Goal: Navigation & Orientation: Understand site structure

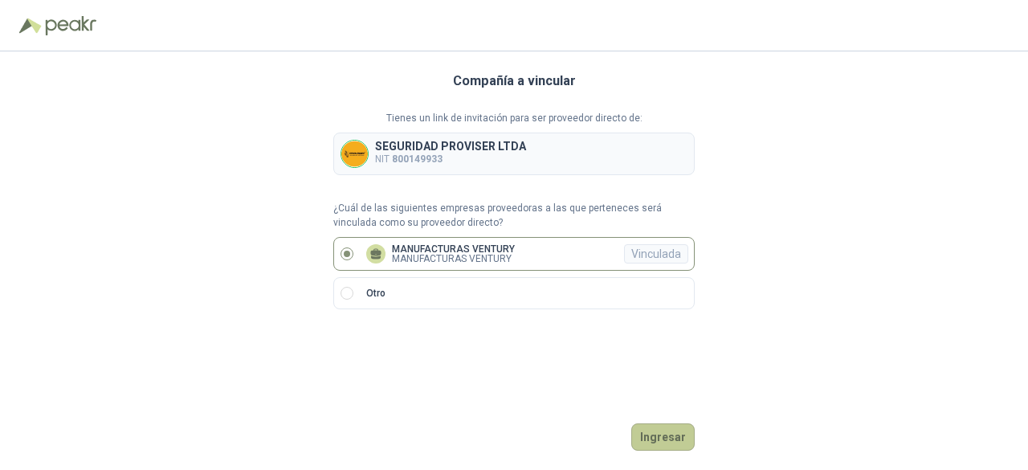
click at [669, 443] on button "Ingresar" at bounding box center [662, 436] width 63 height 27
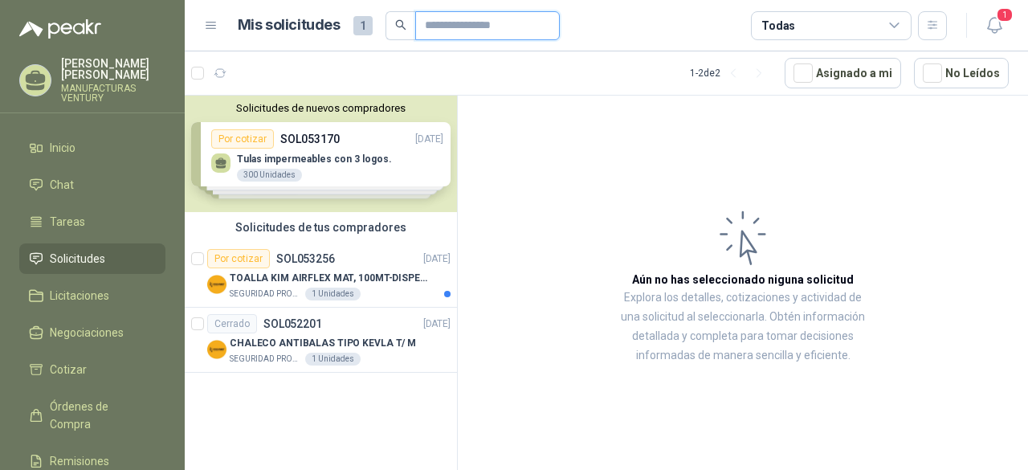
click at [453, 25] on input "text" at bounding box center [481, 25] width 112 height 27
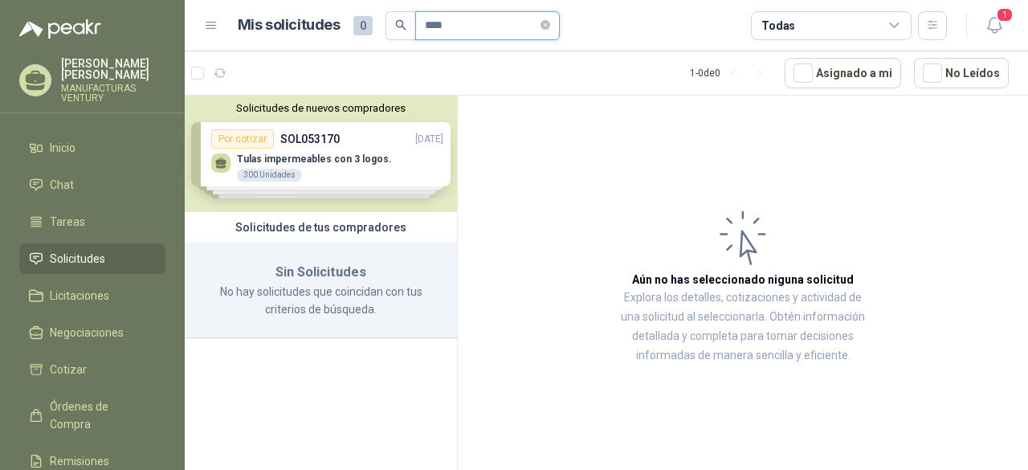
type input "****"
click at [212, 28] on icon at bounding box center [211, 25] width 10 height 6
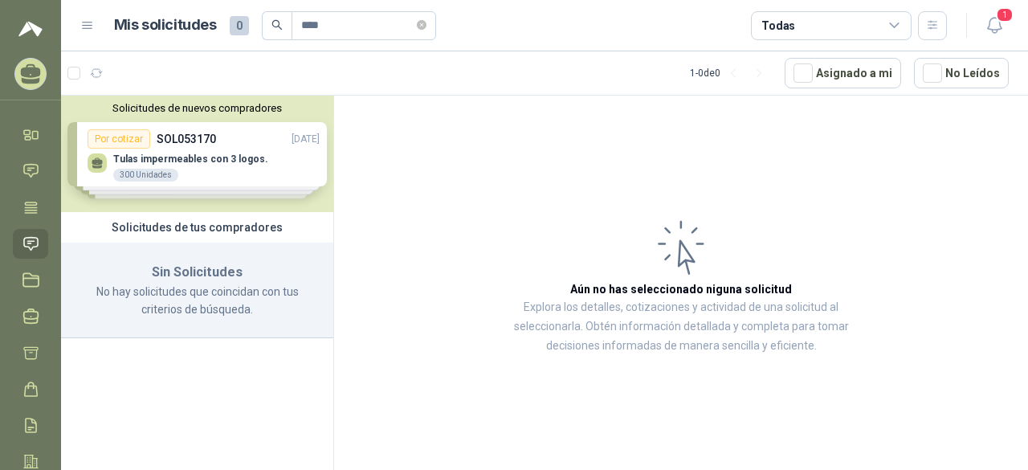
click at [93, 22] on icon at bounding box center [87, 25] width 14 height 14
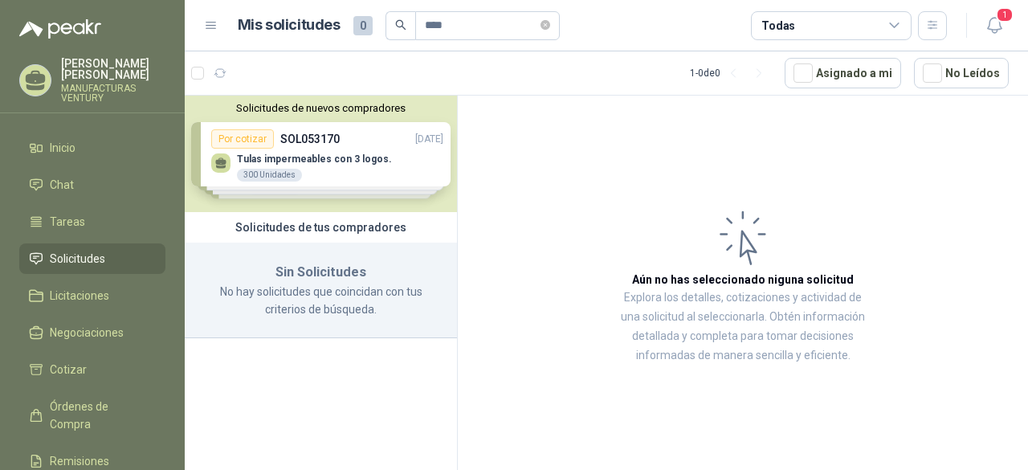
click at [214, 22] on icon at bounding box center [211, 25] width 14 height 14
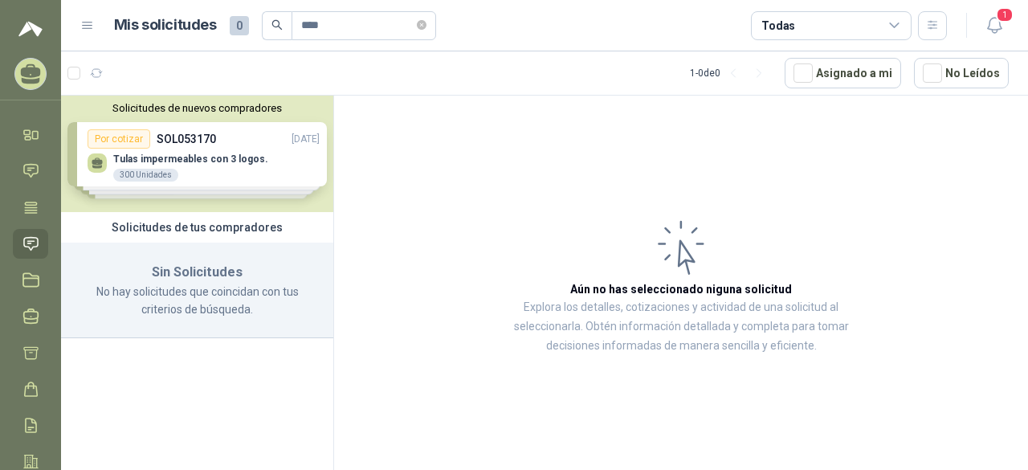
click at [84, 30] on icon at bounding box center [87, 25] width 14 height 14
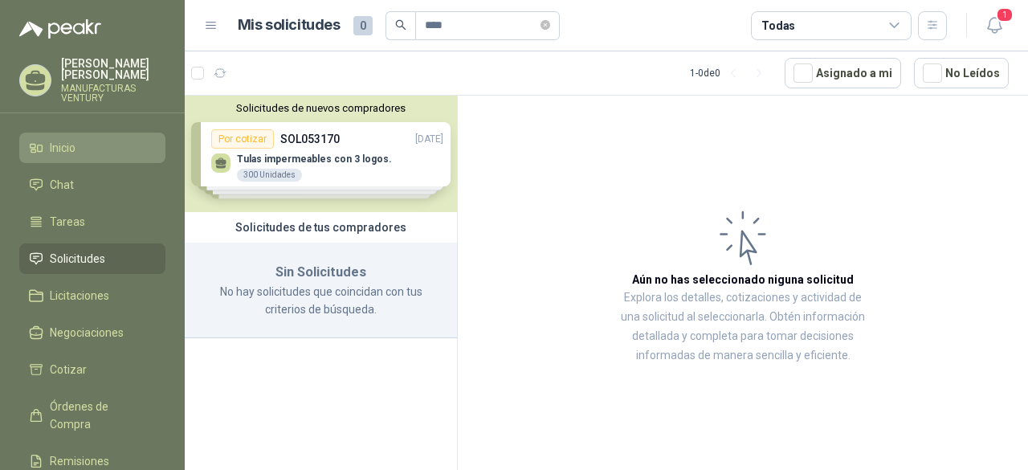
click at [88, 148] on li "Inicio" at bounding box center [92, 148] width 127 height 18
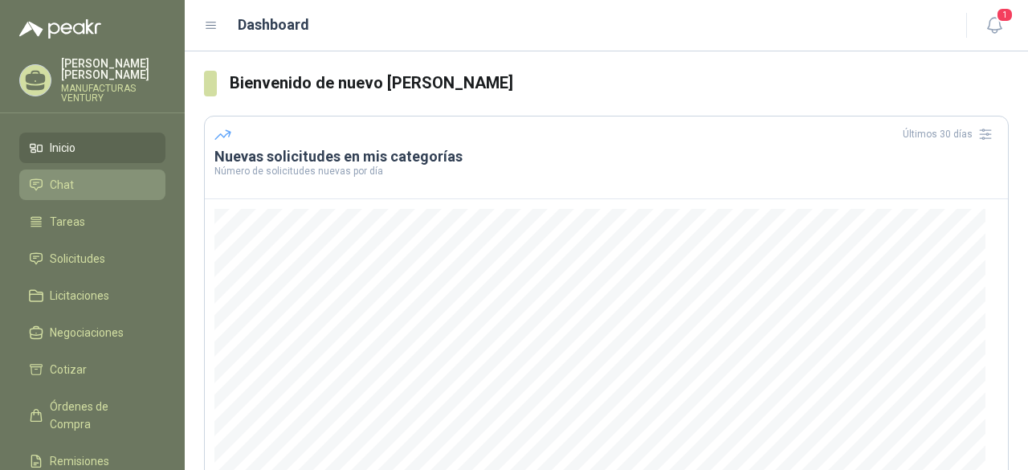
click at [63, 181] on span "Chat" at bounding box center [62, 185] width 24 height 18
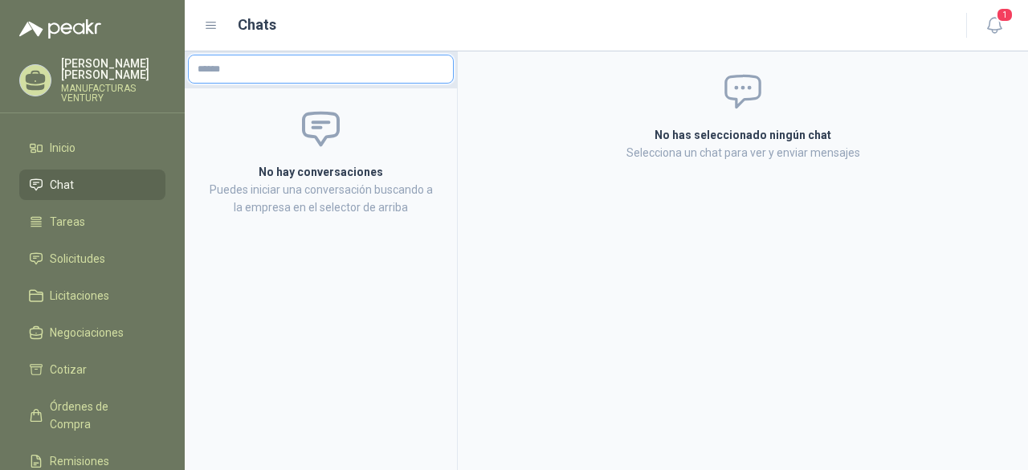
click at [262, 62] on input "text" at bounding box center [321, 68] width 264 height 27
type input "*"
type input "**********"
click at [301, 71] on input "**********" at bounding box center [321, 68] width 264 height 27
drag, startPoint x: 373, startPoint y: 177, endPoint x: 345, endPoint y: 162, distance: 32.0
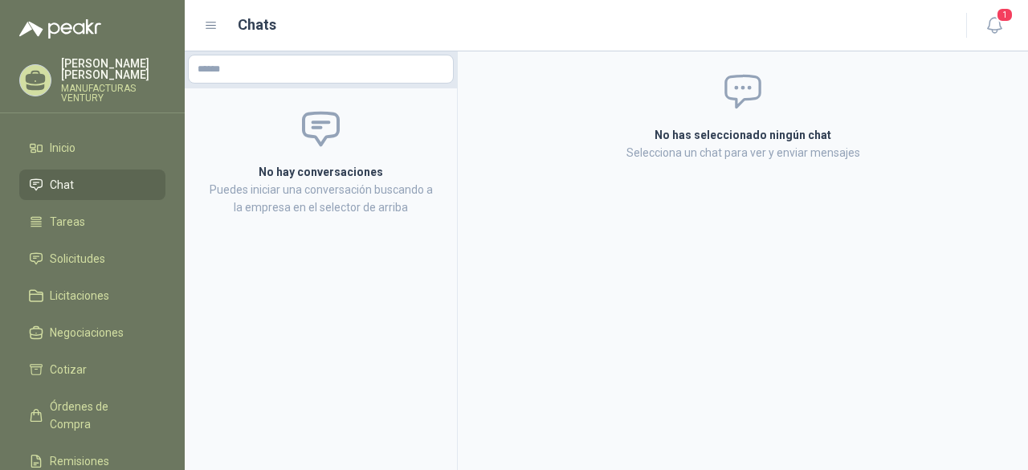
click at [373, 177] on h2 "No hay conversaciones" at bounding box center [321, 172] width 234 height 18
click at [238, 64] on input "text" at bounding box center [321, 68] width 264 height 27
click at [343, 194] on p "Puedes iniciar una conversación buscando a la empresa en el selector de arriba" at bounding box center [321, 198] width 234 height 35
click at [337, 174] on h2 "No hay conversaciones" at bounding box center [321, 172] width 234 height 18
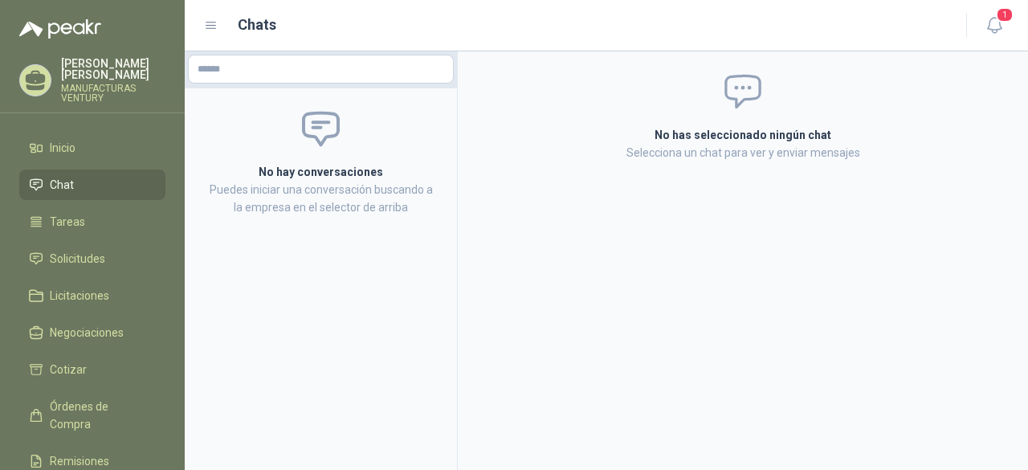
drag, startPoint x: 279, startPoint y: 184, endPoint x: 268, endPoint y: 182, distance: 10.6
click at [276, 184] on p "Puedes iniciar una conversación buscando a la empresa en el selector de arriba" at bounding box center [321, 198] width 234 height 35
click at [37, 222] on icon at bounding box center [36, 221] width 14 height 14
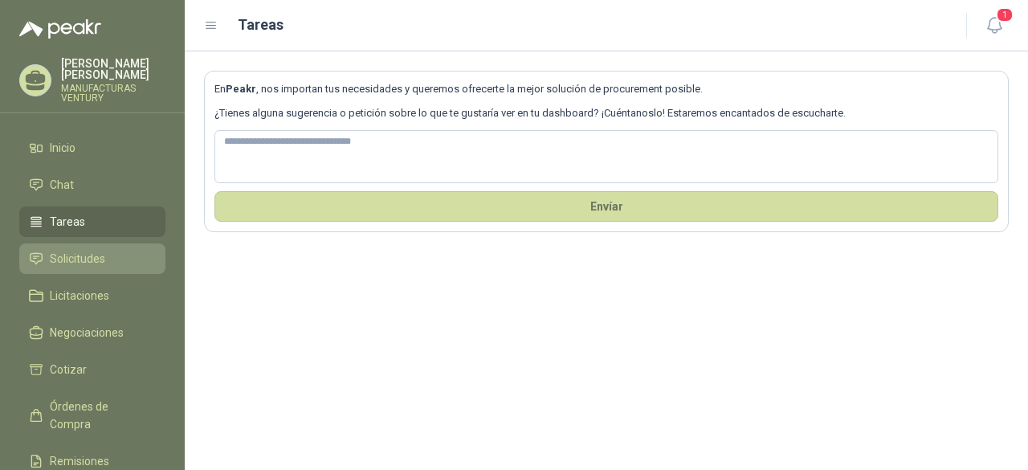
click at [111, 261] on li "Solicitudes" at bounding box center [92, 259] width 127 height 18
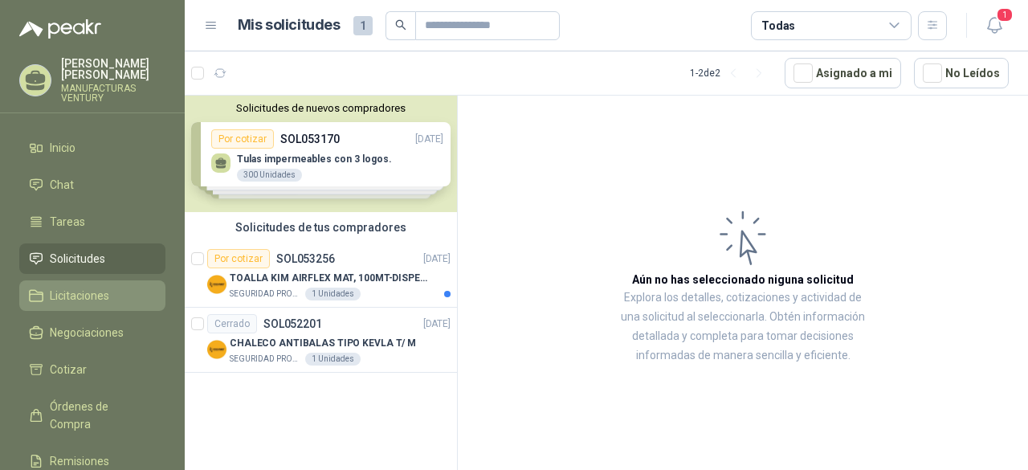
click at [77, 290] on span "Licitaciones" at bounding box center [79, 296] width 59 height 18
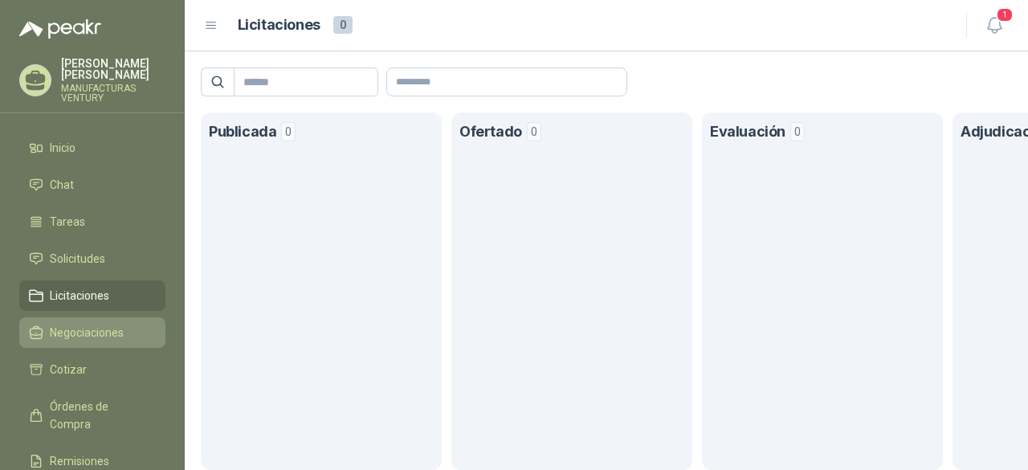
click at [101, 336] on span "Negociaciones" at bounding box center [87, 333] width 74 height 18
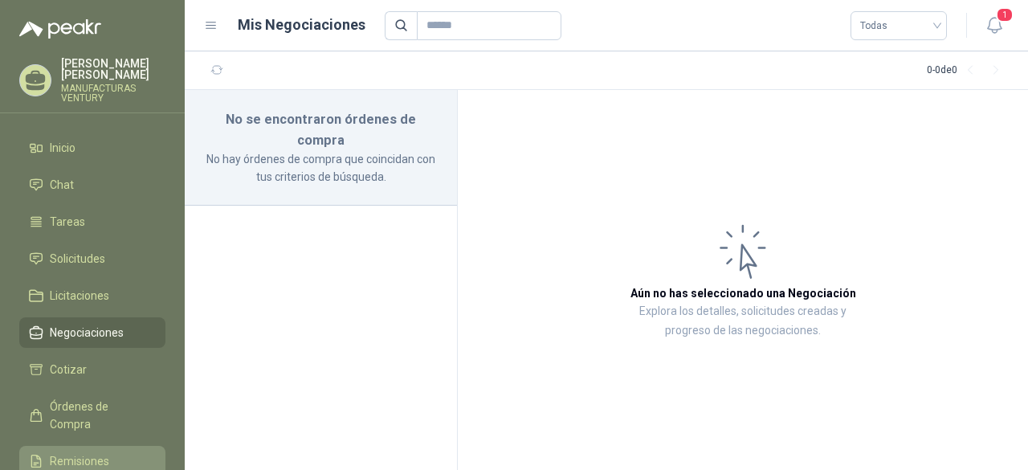
click at [64, 452] on span "Remisiones" at bounding box center [79, 461] width 59 height 18
